Goal: Navigation & Orientation: Understand site structure

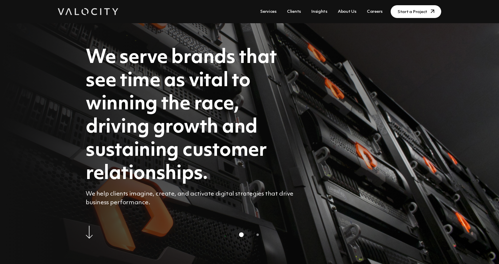
scroll to position [29, 0]
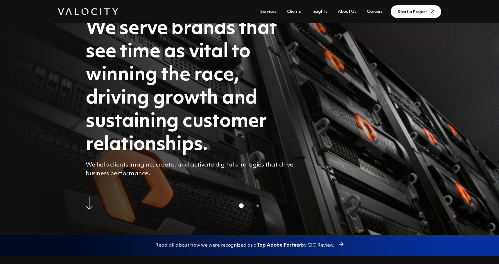
click at [297, 10] on link "Clients" at bounding box center [293, 11] width 19 height 11
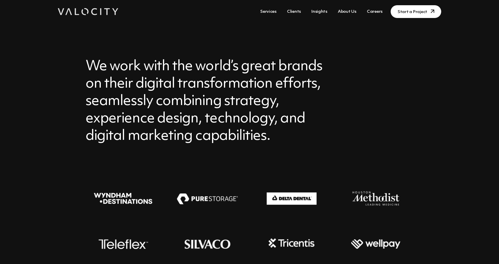
click at [268, 10] on link "Services" at bounding box center [268, 11] width 21 height 11
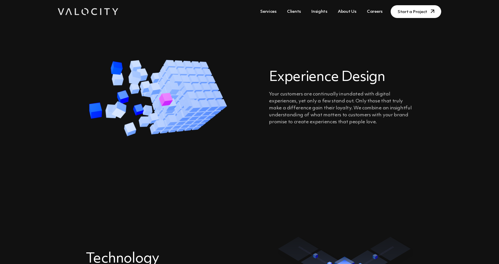
scroll to position [241, 0]
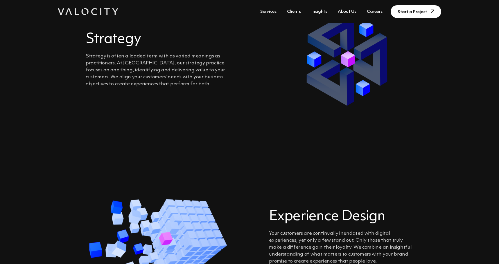
click at [345, 12] on link "About Us" at bounding box center [346, 11] width 23 height 11
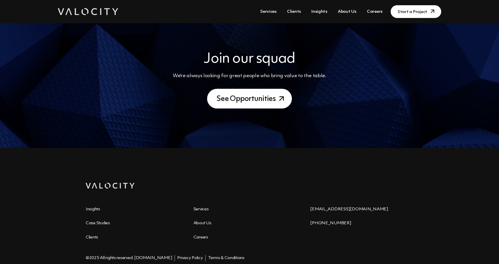
scroll to position [701, 0]
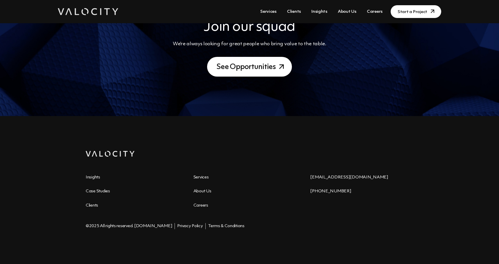
click at [100, 190] on link "Case Studies" at bounding box center [98, 191] width 24 height 4
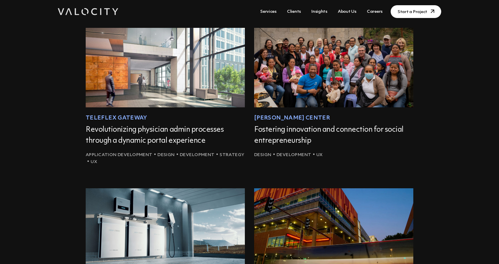
scroll to position [203, 0]
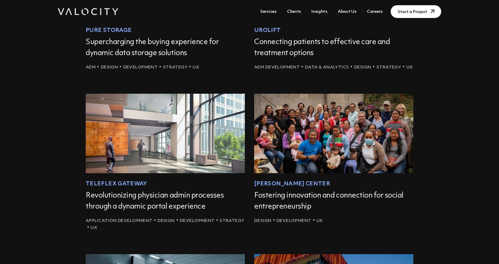
click at [122, 49] on link "Supercharging the buying experience for dynamic data storage solutions" at bounding box center [152, 48] width 133 height 18
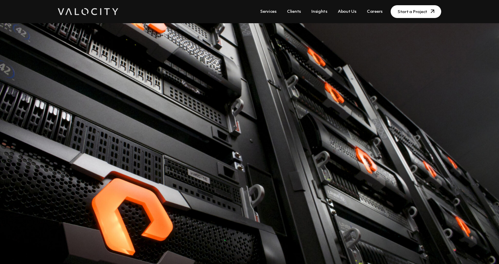
click at [295, 11] on link "Clients" at bounding box center [293, 11] width 19 height 11
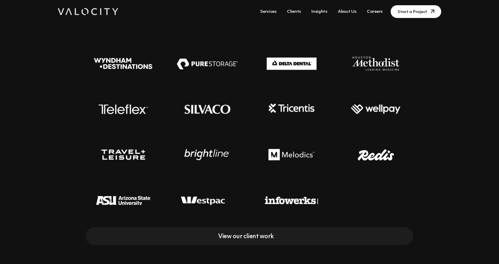
scroll to position [145, 0]
